Goal: Task Accomplishment & Management: Manage account settings

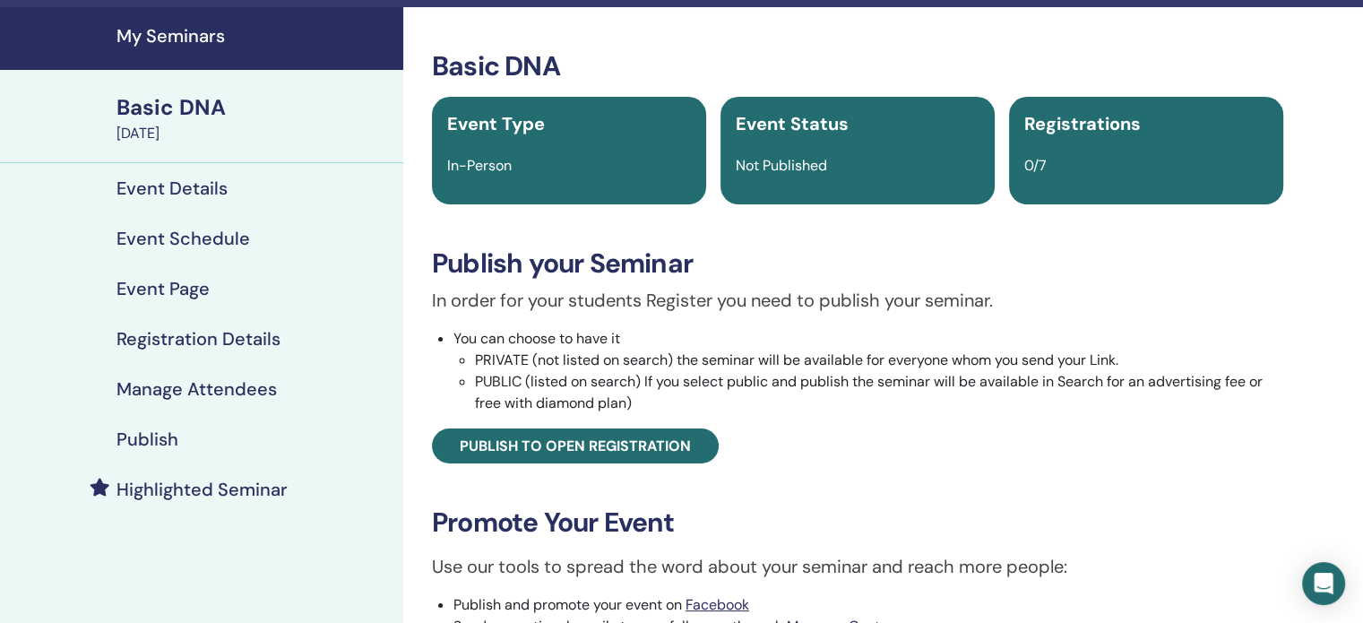
scroll to position [90, 0]
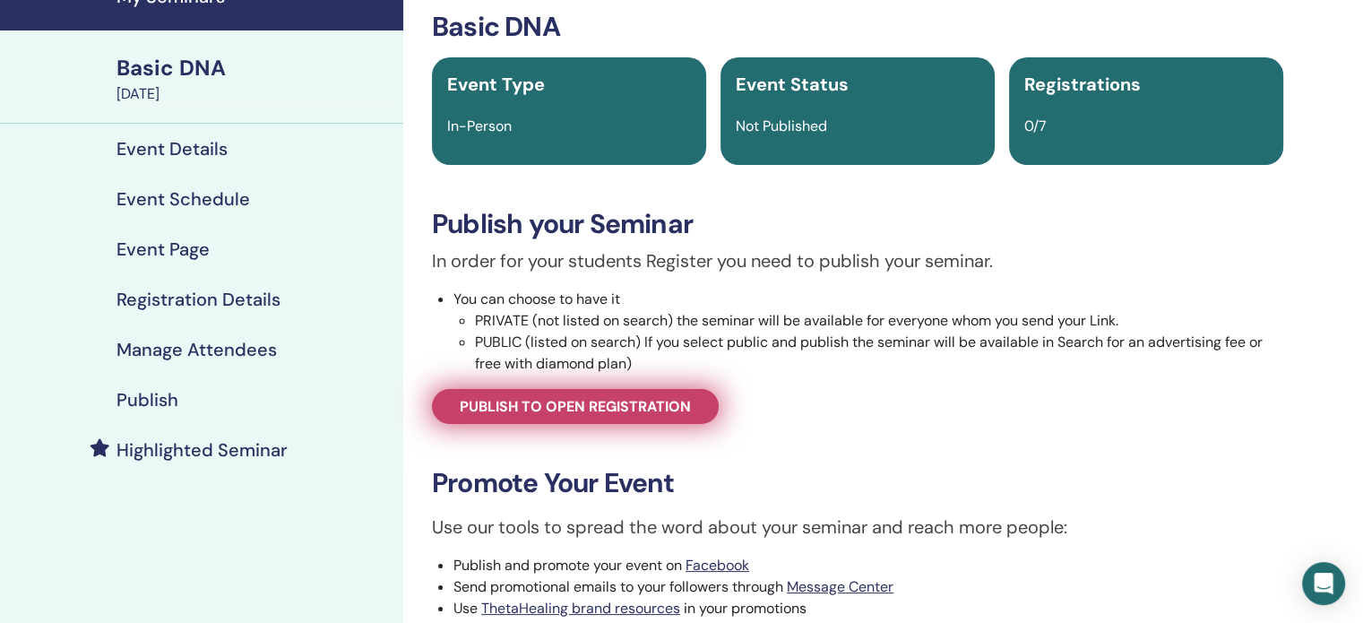
click at [581, 409] on span "Publish to open registration" at bounding box center [575, 406] width 231 height 19
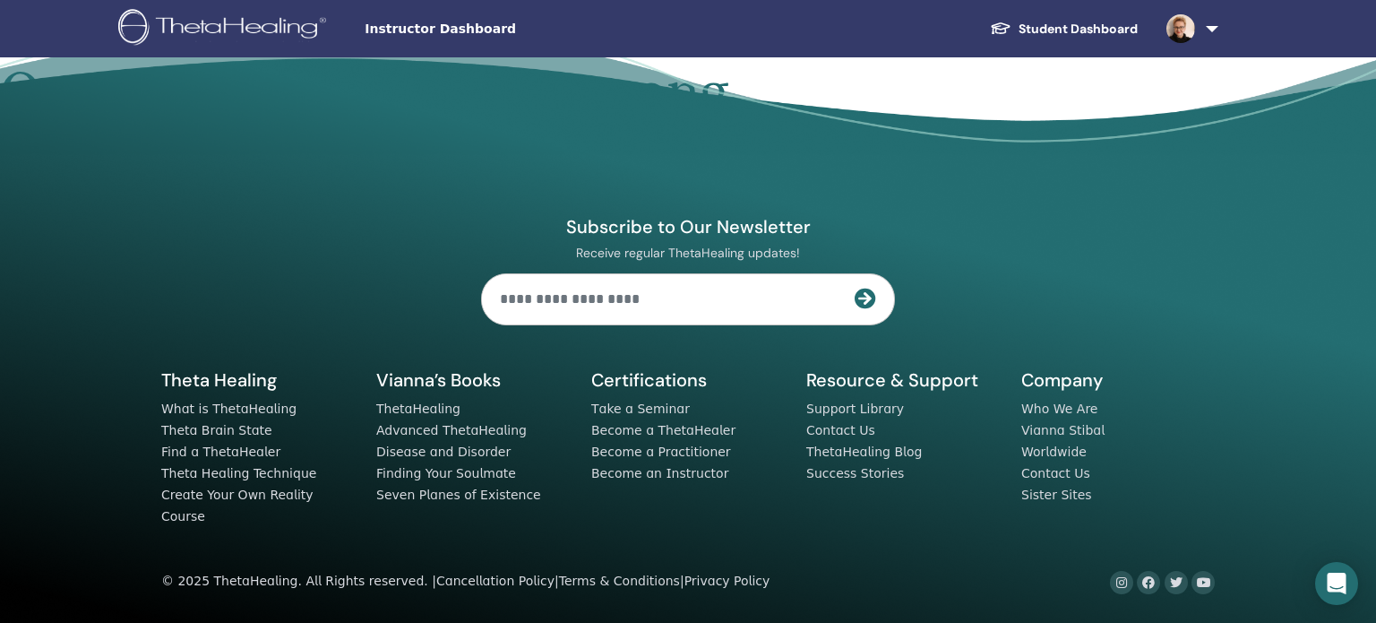
click at [1210, 26] on link at bounding box center [1188, 28] width 73 height 57
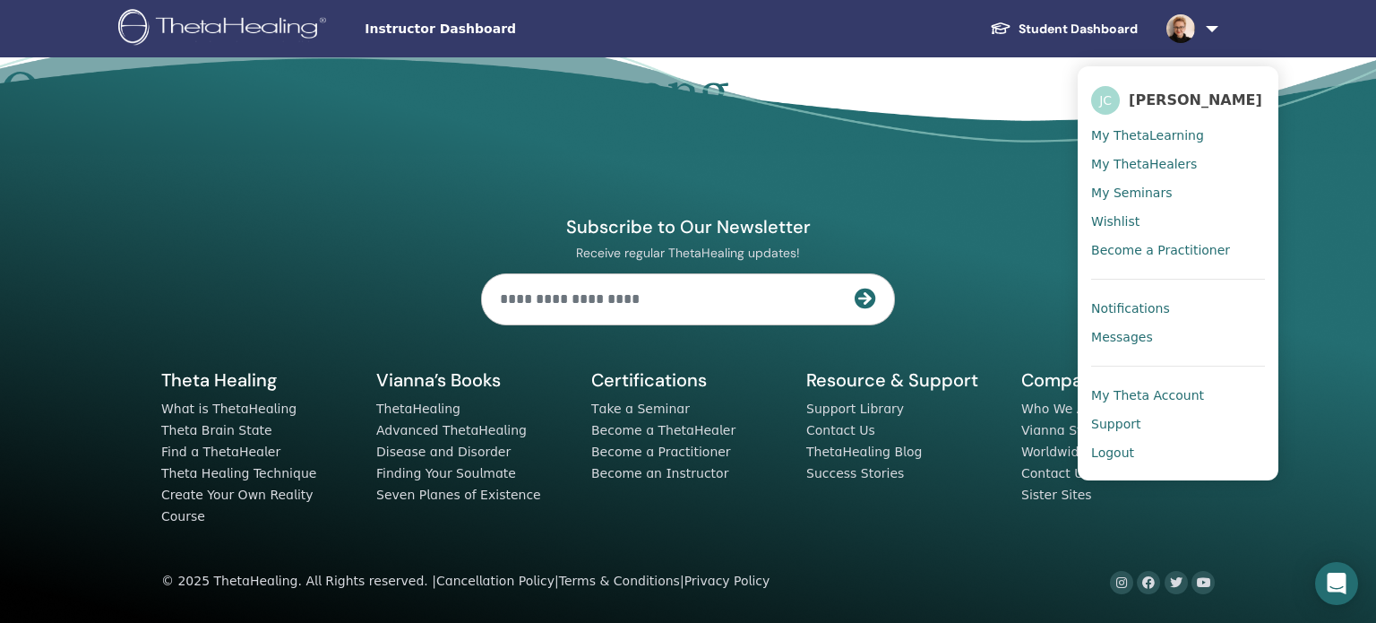
click at [1200, 99] on span "[PERSON_NAME]" at bounding box center [1195, 99] width 133 height 19
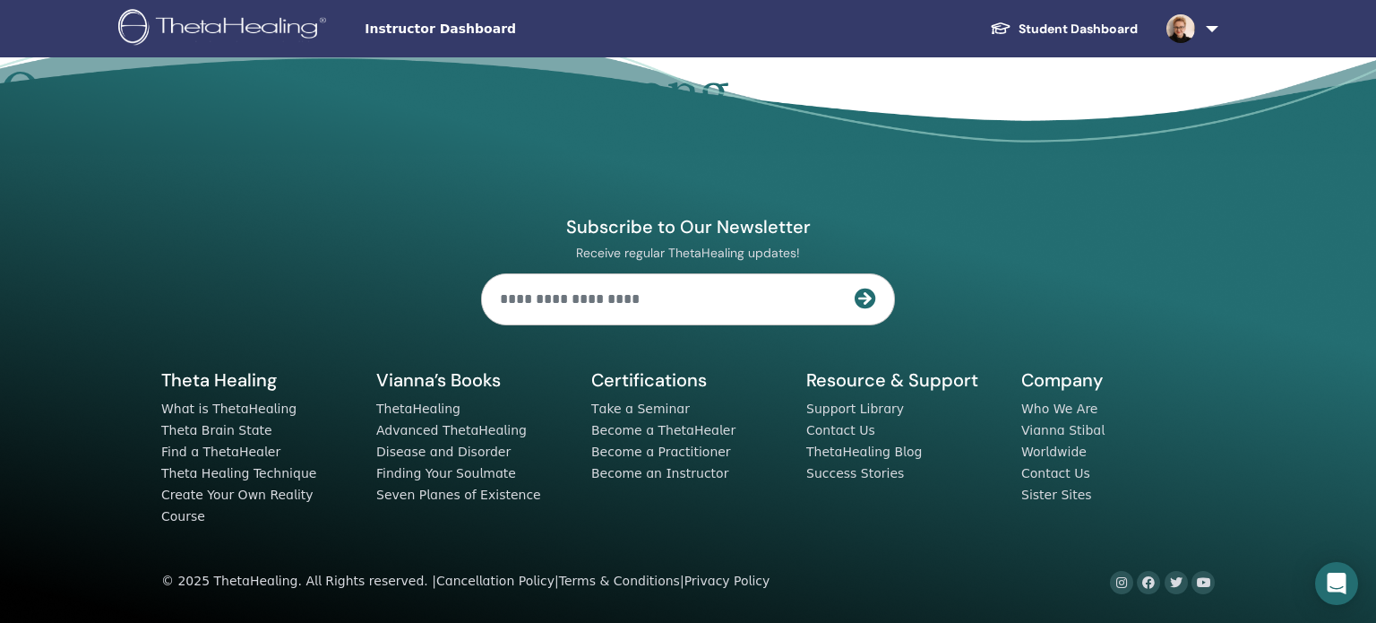
click at [1093, 23] on link "Student Dashboard" at bounding box center [1064, 29] width 176 height 33
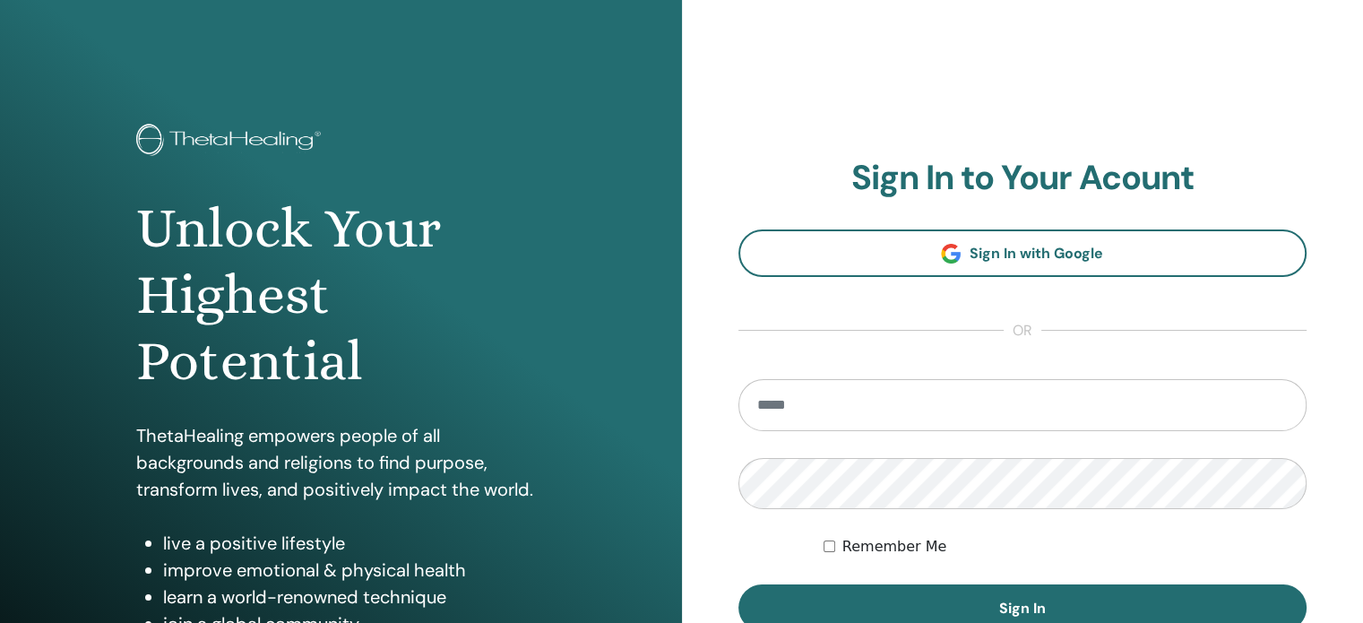
click at [1008, 397] on input "email" at bounding box center [1022, 405] width 569 height 52
type input "**********"
click at [738, 584] on button "Sign In" at bounding box center [1022, 607] width 569 height 47
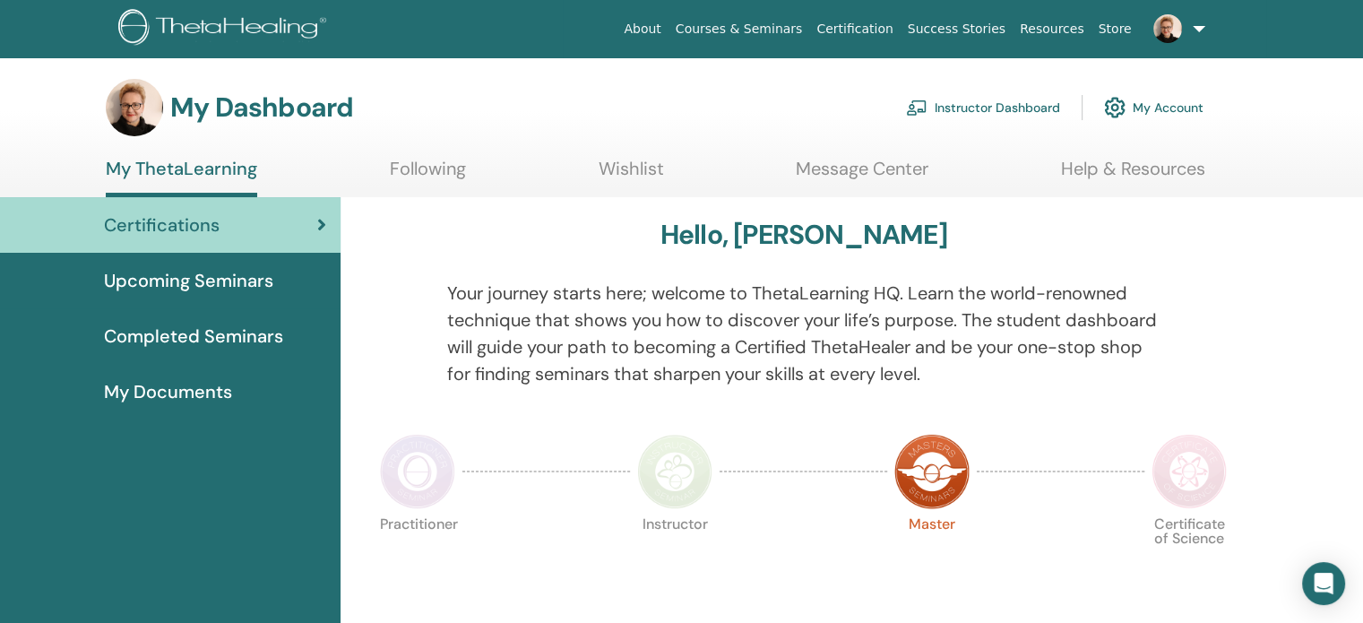
click at [977, 101] on link "Instructor Dashboard" at bounding box center [983, 107] width 154 height 39
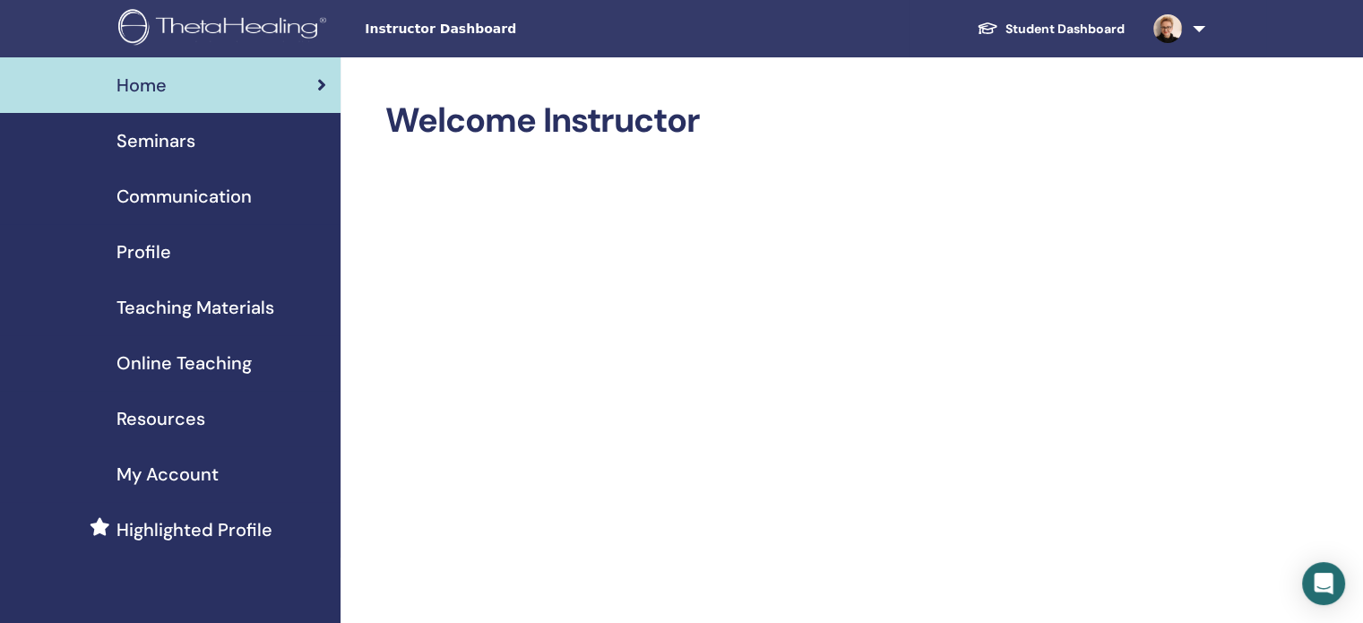
click at [168, 140] on span "Seminars" at bounding box center [155, 140] width 79 height 27
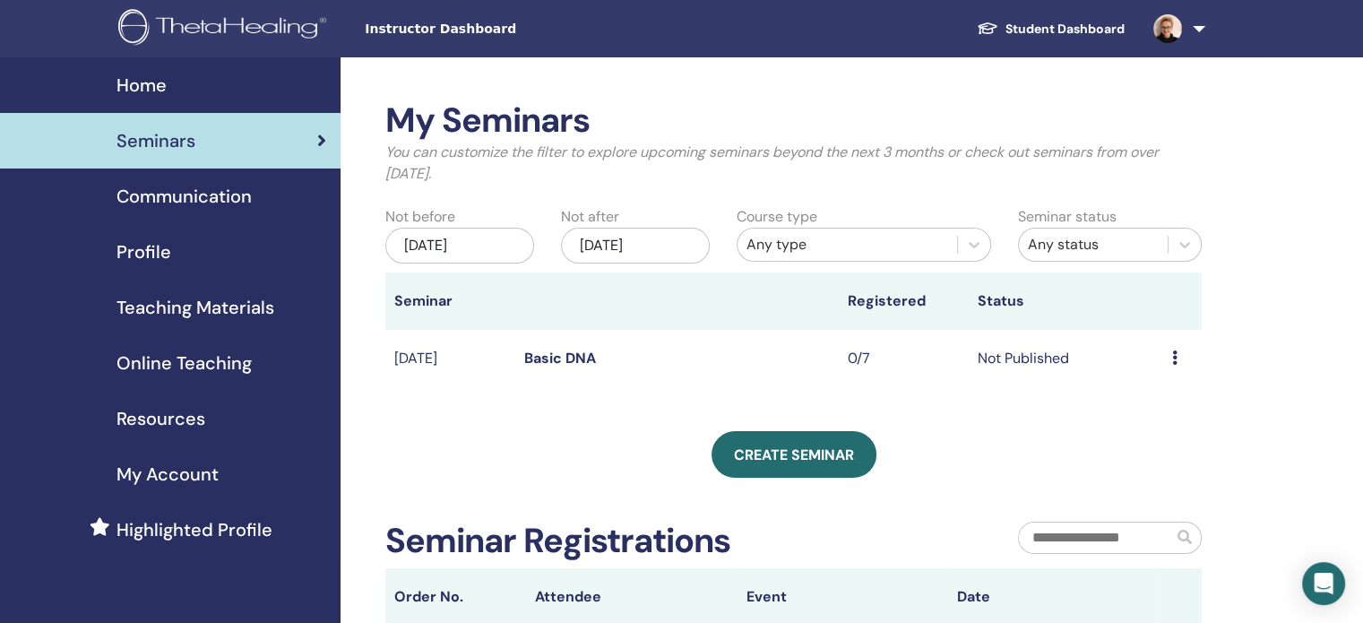
click at [1176, 357] on div "Preview Edit Attendees Cancel" at bounding box center [1182, 359] width 21 height 22
click at [1145, 397] on link "Edit" at bounding box center [1143, 398] width 26 height 19
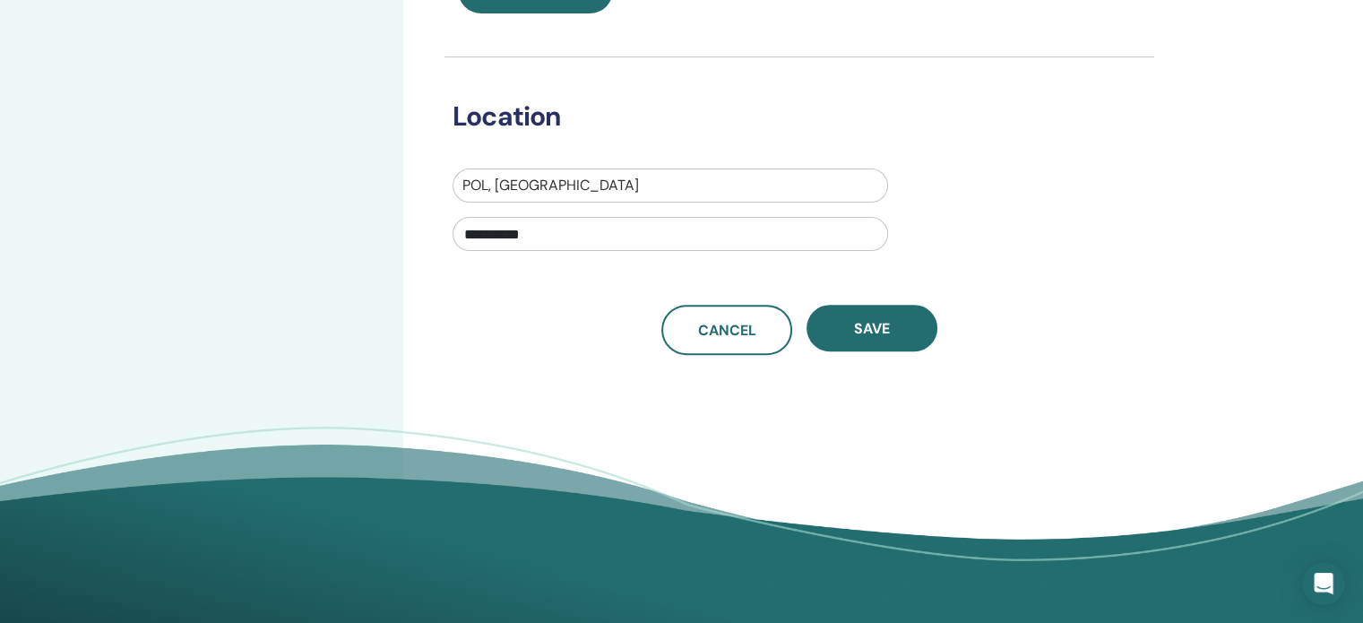
scroll to position [358, 0]
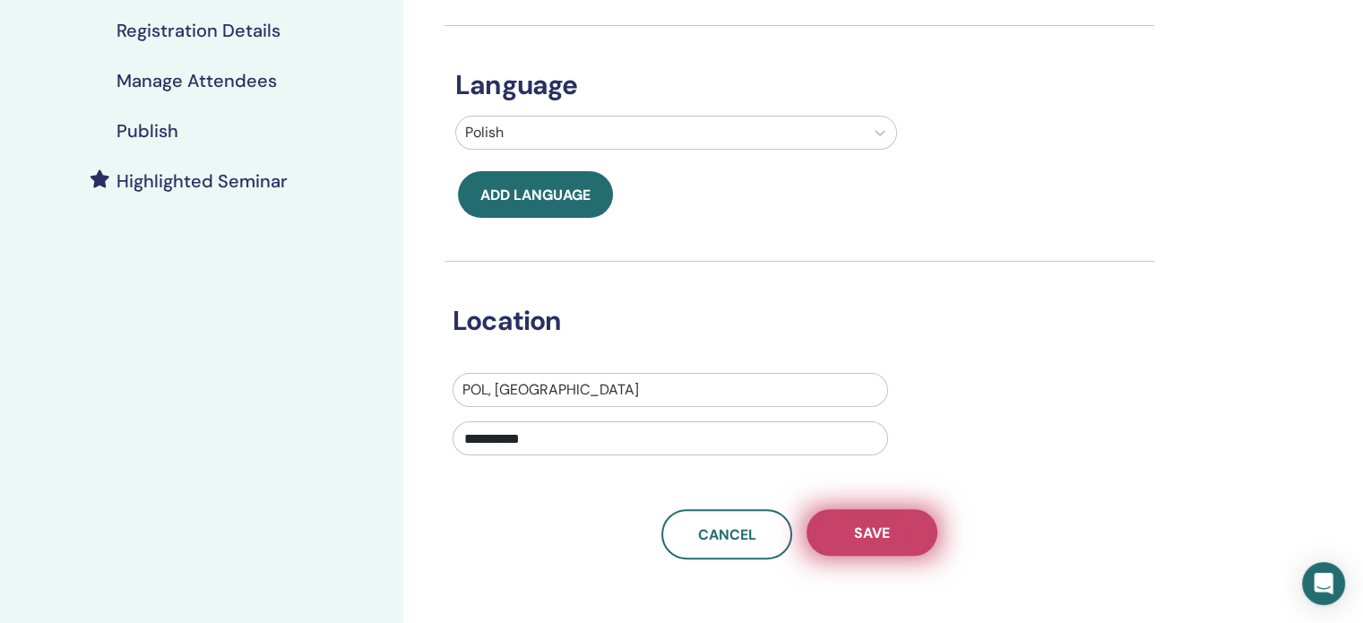
click at [856, 529] on span "Save" at bounding box center [872, 532] width 36 height 19
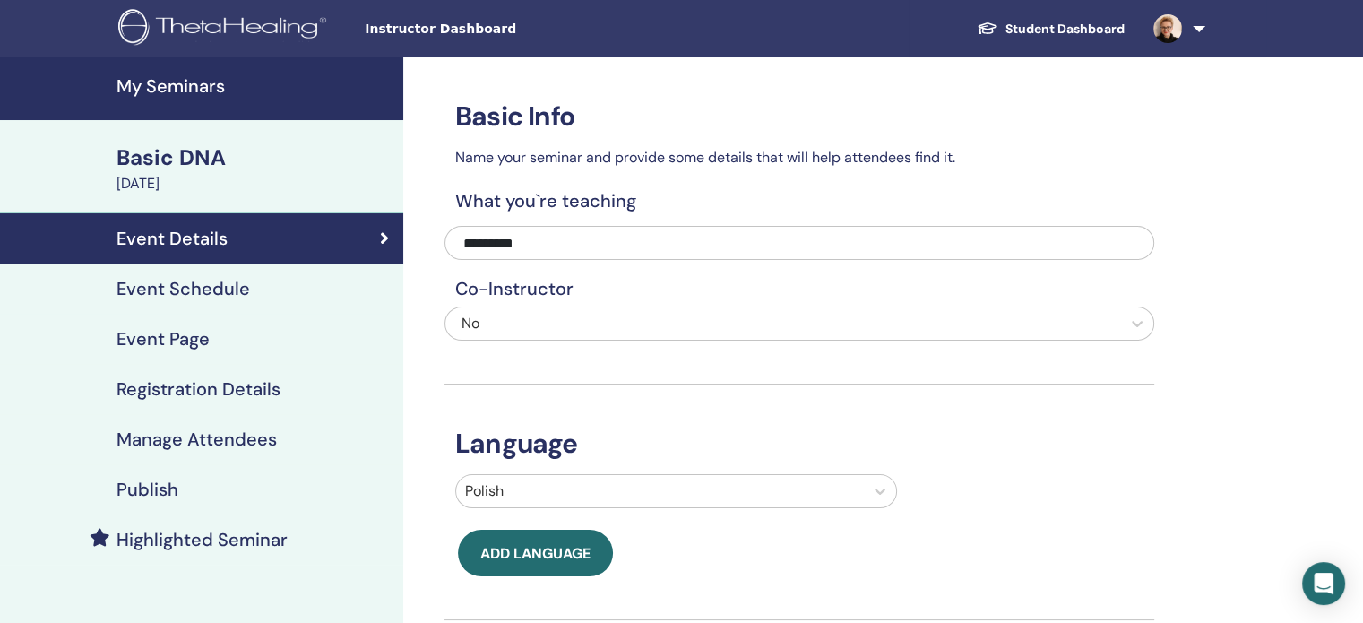
click at [369, 228] on div "Event Details" at bounding box center [201, 239] width 374 height 22
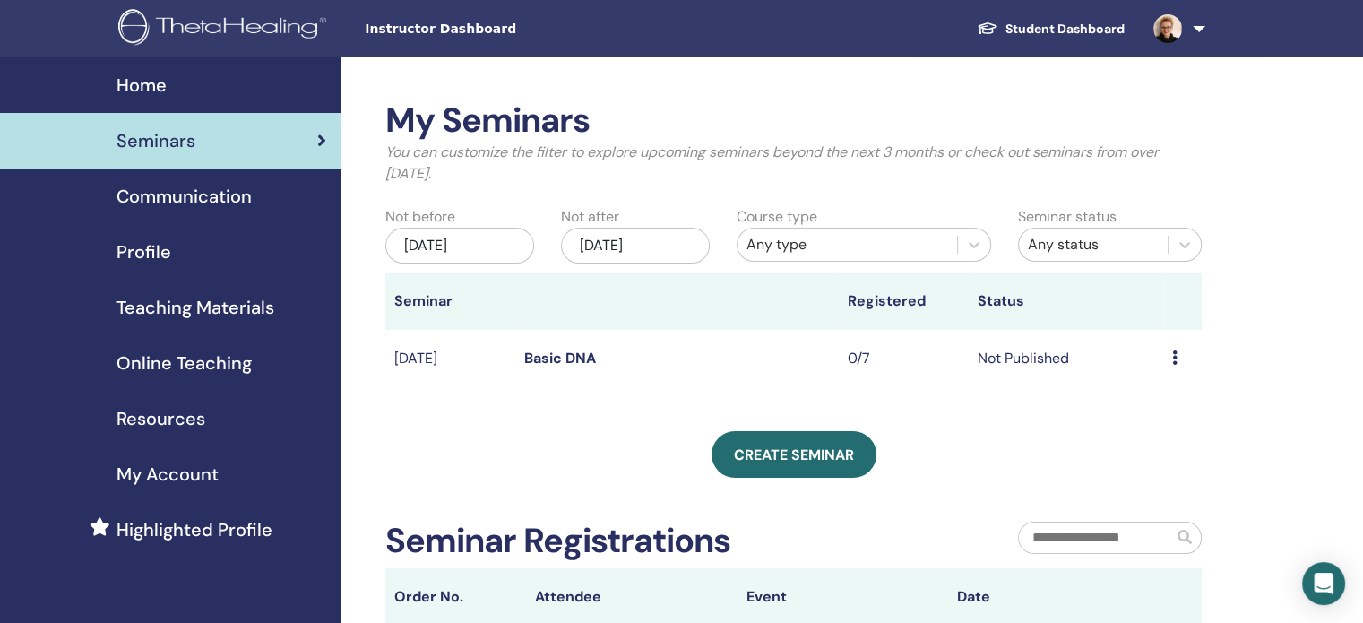
drag, startPoint x: 389, startPoint y: 361, endPoint x: 438, endPoint y: 357, distance: 49.4
click at [395, 361] on td "Aug/22, 2025" at bounding box center [450, 359] width 130 height 58
click at [1172, 354] on icon at bounding box center [1174, 357] width 5 height 14
click at [1149, 396] on link "Edit" at bounding box center [1138, 395] width 26 height 19
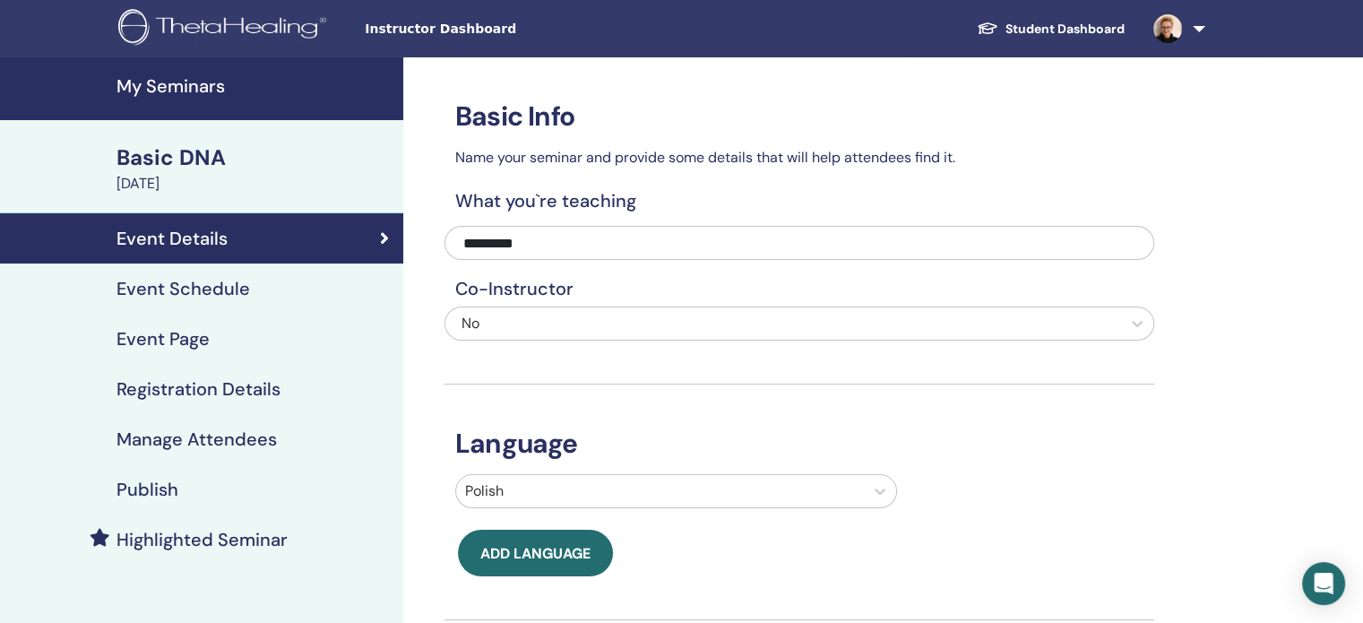
click at [1128, 483] on div "Polish" at bounding box center [799, 491] width 715 height 34
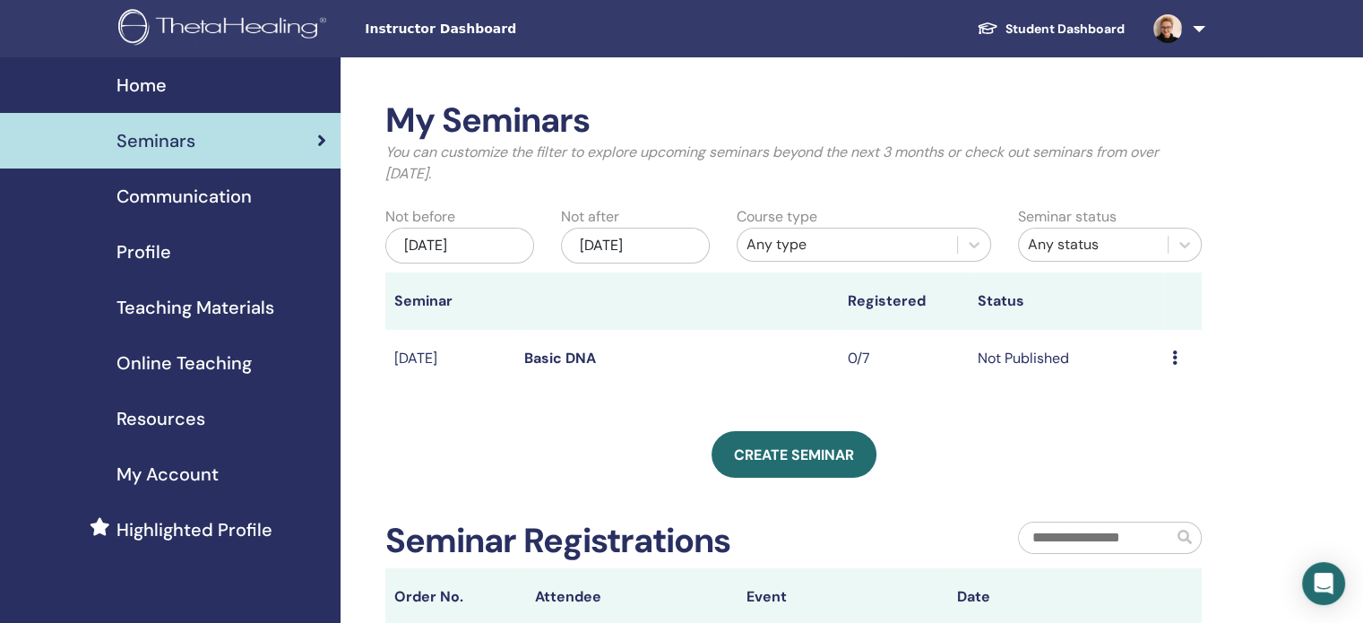
click at [1175, 358] on icon at bounding box center [1174, 357] width 5 height 14
click at [1163, 373] on link "Preview" at bounding box center [1154, 372] width 51 height 19
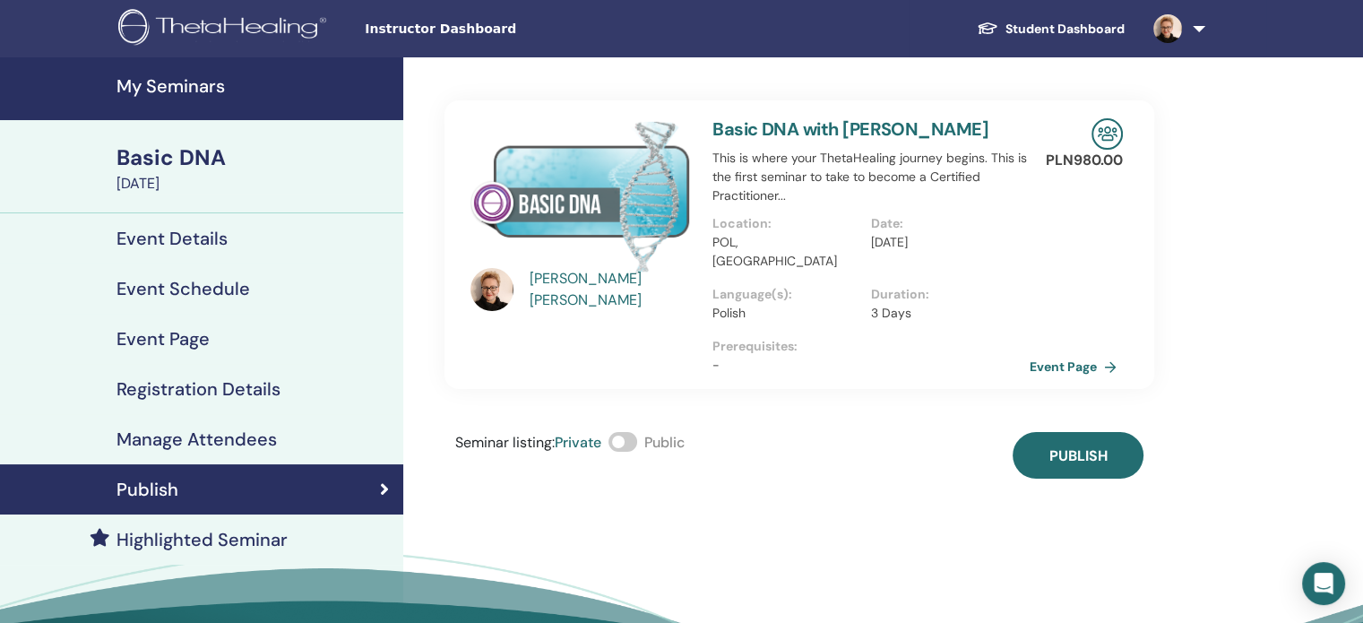
click at [634, 432] on span at bounding box center [622, 442] width 29 height 20
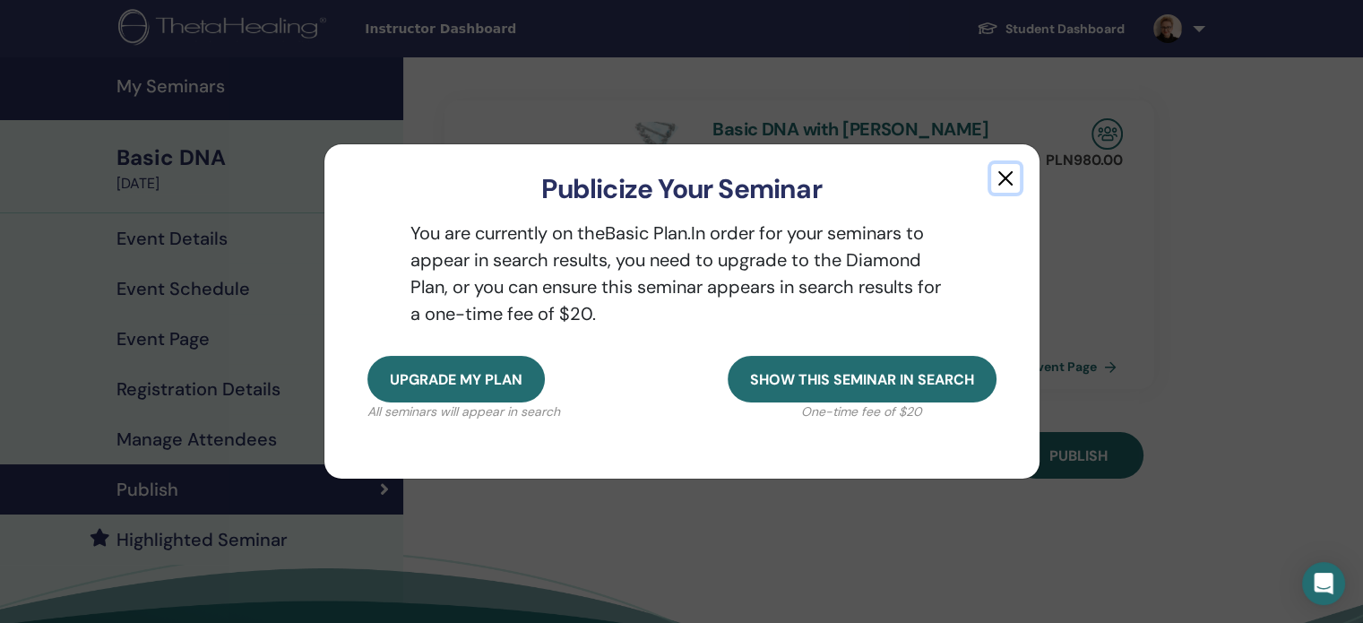
click at [1004, 175] on button "button" at bounding box center [1005, 178] width 29 height 29
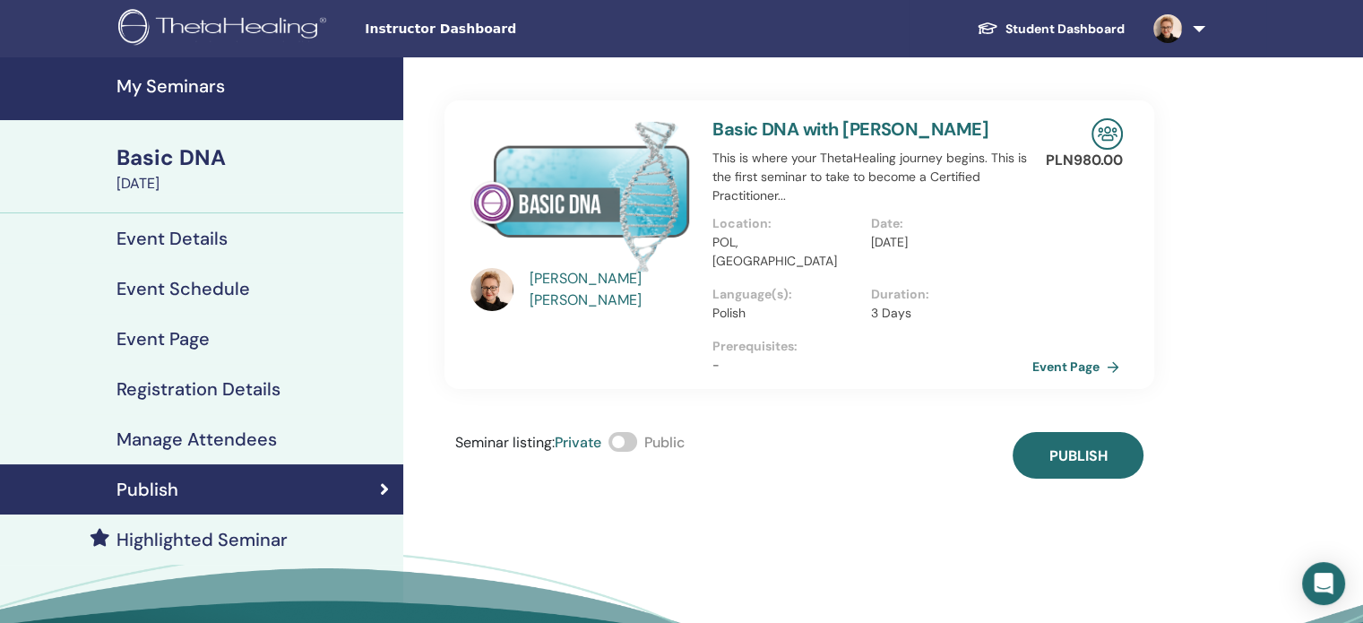
click at [1075, 353] on link "Event Page" at bounding box center [1079, 366] width 94 height 27
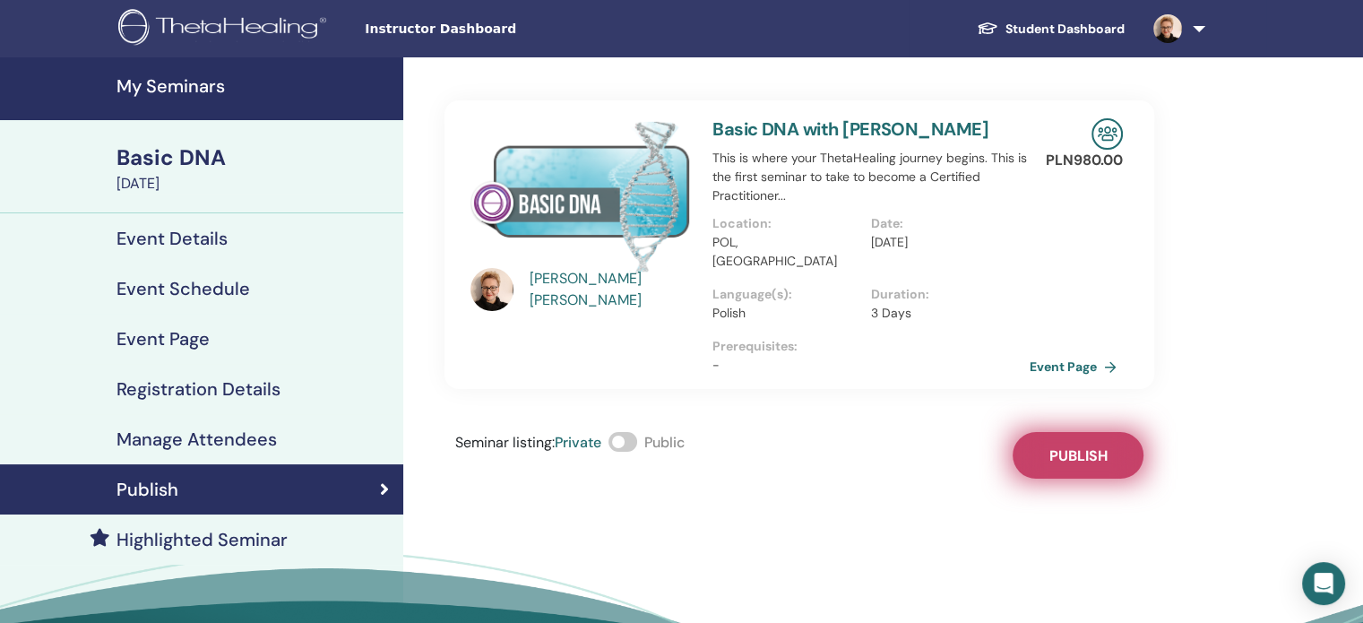
click at [1089, 446] on span "Publish" at bounding box center [1078, 455] width 58 height 19
